Goal: Transaction & Acquisition: Purchase product/service

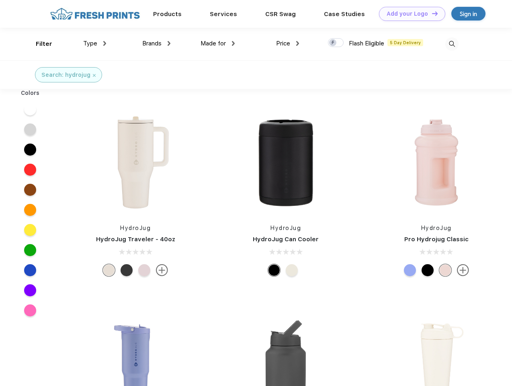
scroll to position [0, 0]
click at [409, 14] on link "Add your Logo Design Tool" at bounding box center [412, 14] width 66 height 14
click at [0, 0] on div "Design Tool" at bounding box center [0, 0] width 0 height 0
click at [432, 13] on link "Add your Logo Design Tool" at bounding box center [412, 14] width 66 height 14
click at [39, 44] on div "Filter" at bounding box center [44, 43] width 16 height 9
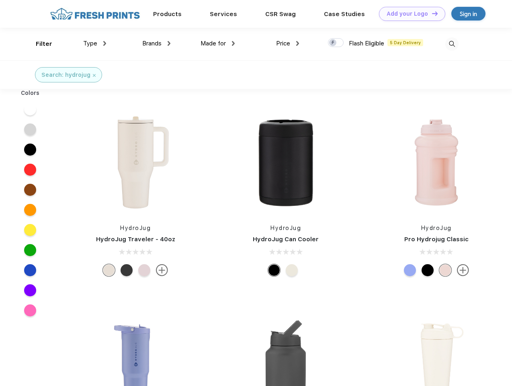
click at [95, 43] on span "Type" at bounding box center [90, 43] width 14 height 7
click at [156, 43] on span "Brands" at bounding box center [151, 43] width 19 height 7
click at [218, 43] on span "Made for" at bounding box center [213, 43] width 25 height 7
click at [288, 43] on span "Price" at bounding box center [283, 43] width 14 height 7
click at [336, 43] on div at bounding box center [336, 42] width 16 height 9
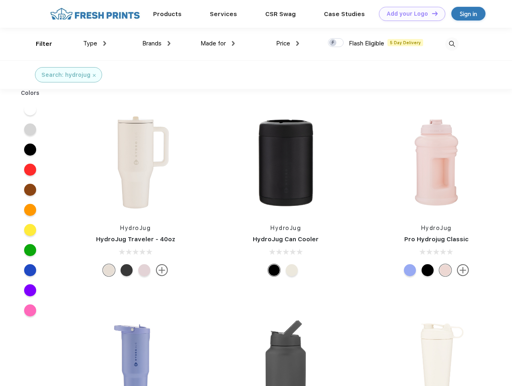
click at [333, 43] on input "checkbox" at bounding box center [330, 40] width 5 height 5
click at [452, 44] on img at bounding box center [452, 43] width 13 height 13
